Goal: Find specific page/section: Find specific page/section

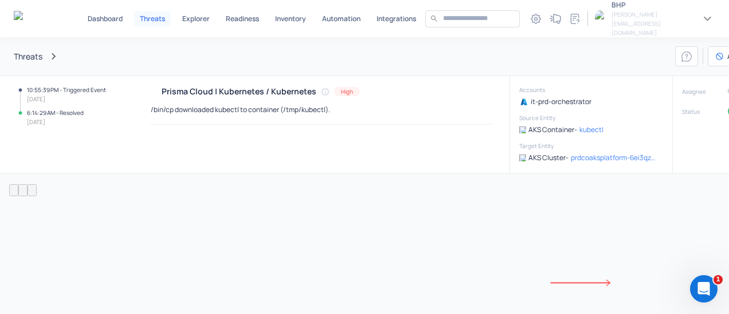
scroll to position [148, 0]
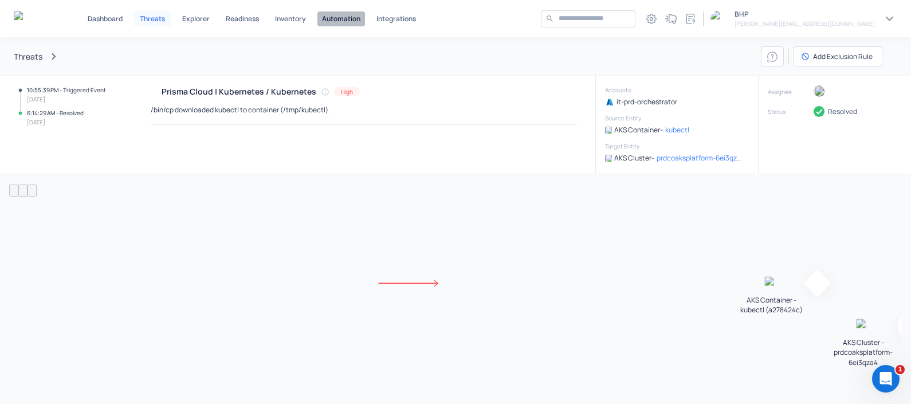
click at [344, 11] on button "Automation" at bounding box center [341, 18] width 48 height 15
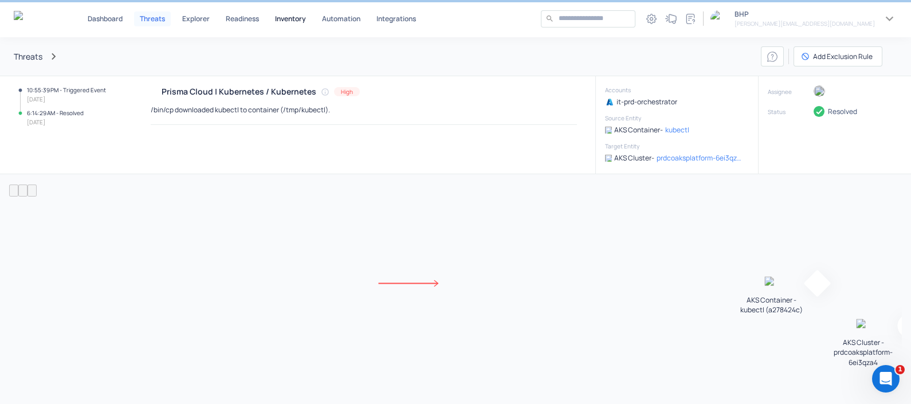
click at [286, 19] on p "Inventory" at bounding box center [290, 18] width 31 height 7
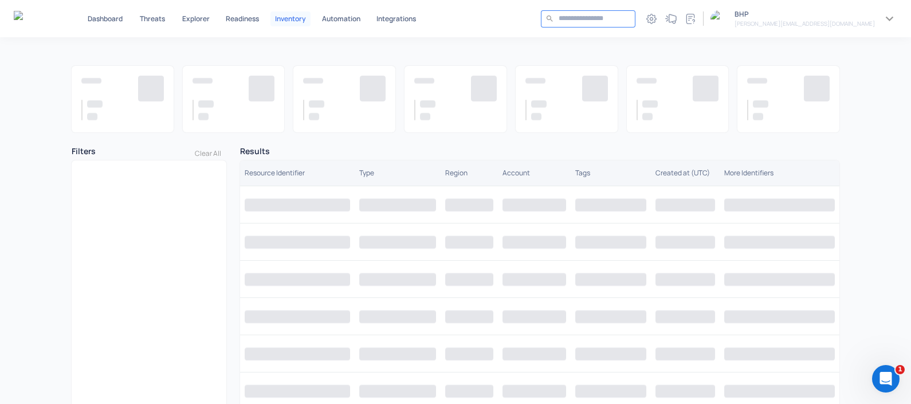
click at [631, 17] on input "text" at bounding box center [594, 19] width 72 height 10
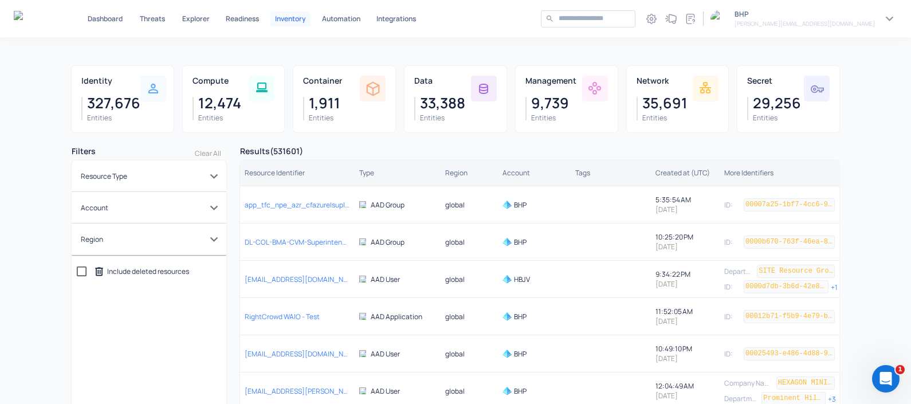
click at [672, 27] on div "​ ​ 1 BHP [PERSON_NAME][EMAIL_ADDRESS][DOMAIN_NAME]" at bounding box center [719, 18] width 356 height 19
click at [631, 20] on input "text" at bounding box center [594, 19] width 72 height 10
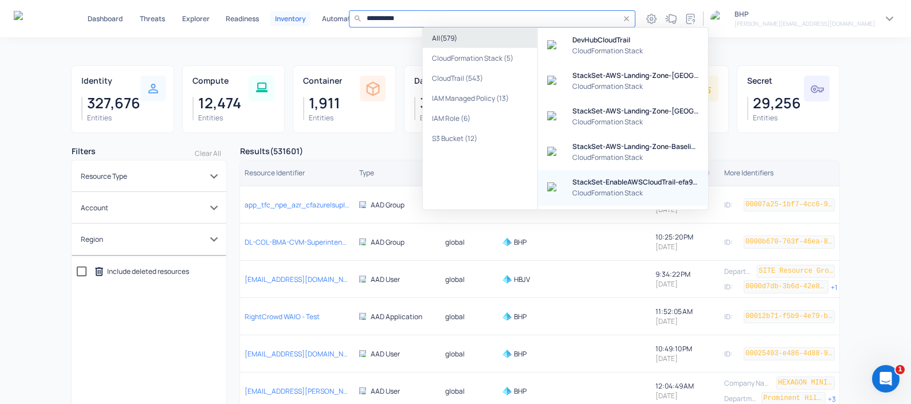
drag, startPoint x: 616, startPoint y: 181, endPoint x: 604, endPoint y: 186, distance: 12.3
click at [616, 182] on h4 "StackSet-EnableAWSCloudTrail-efa94674-239c-4455-b8f0-efeacf2d2021" at bounding box center [635, 182] width 127 height 9
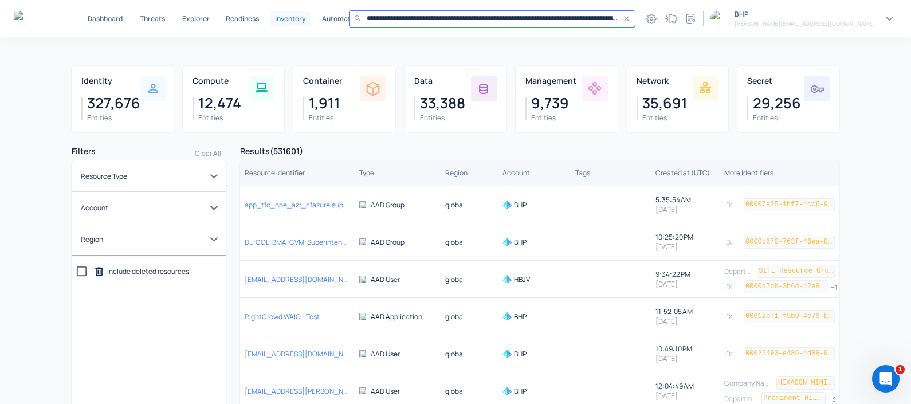
type input "**********"
